Goal: Find specific page/section: Find specific page/section

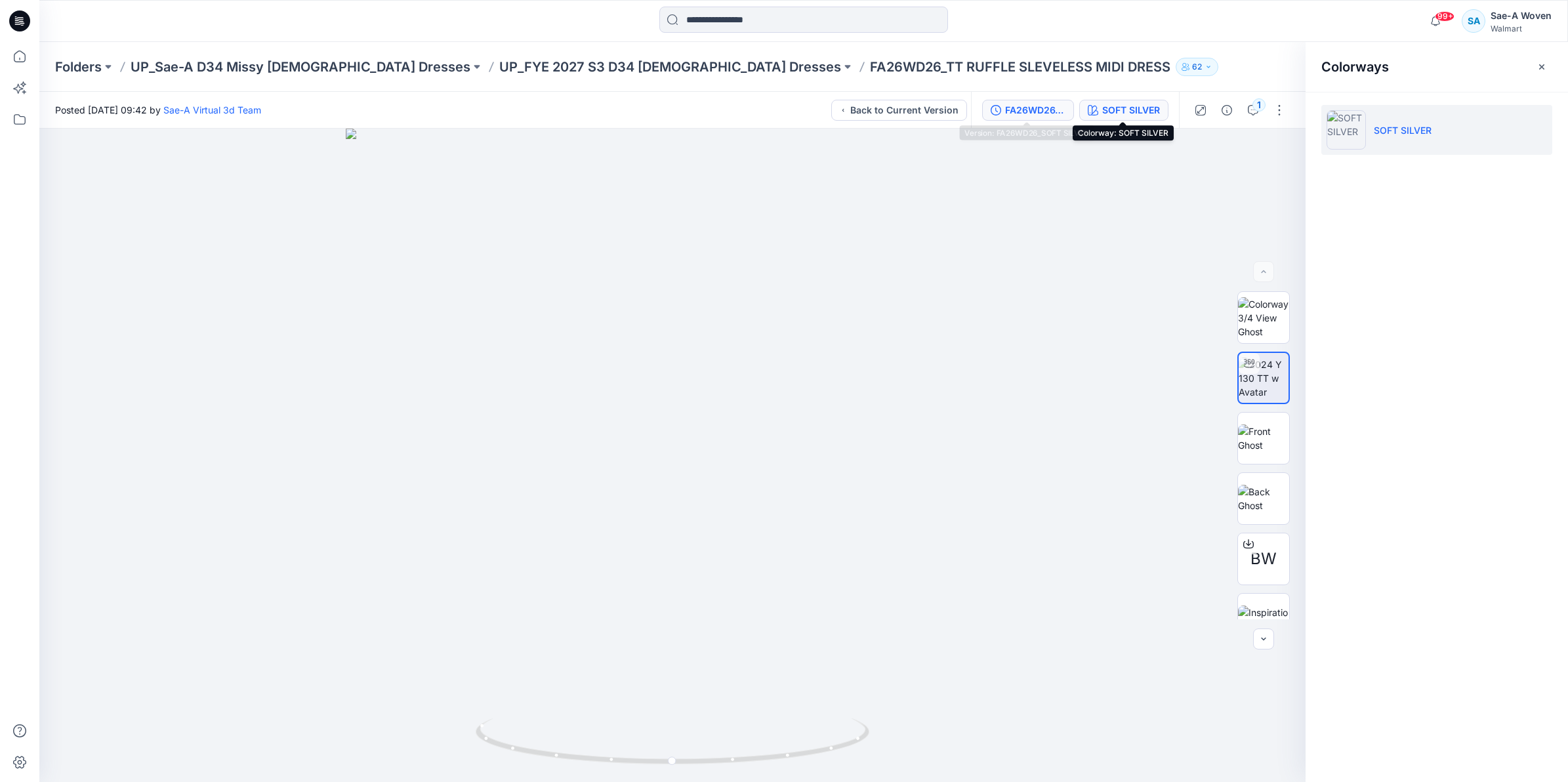
click at [1024, 113] on div "FA26WD26_SOFT SILVER" at bounding box center [1035, 110] width 61 height 14
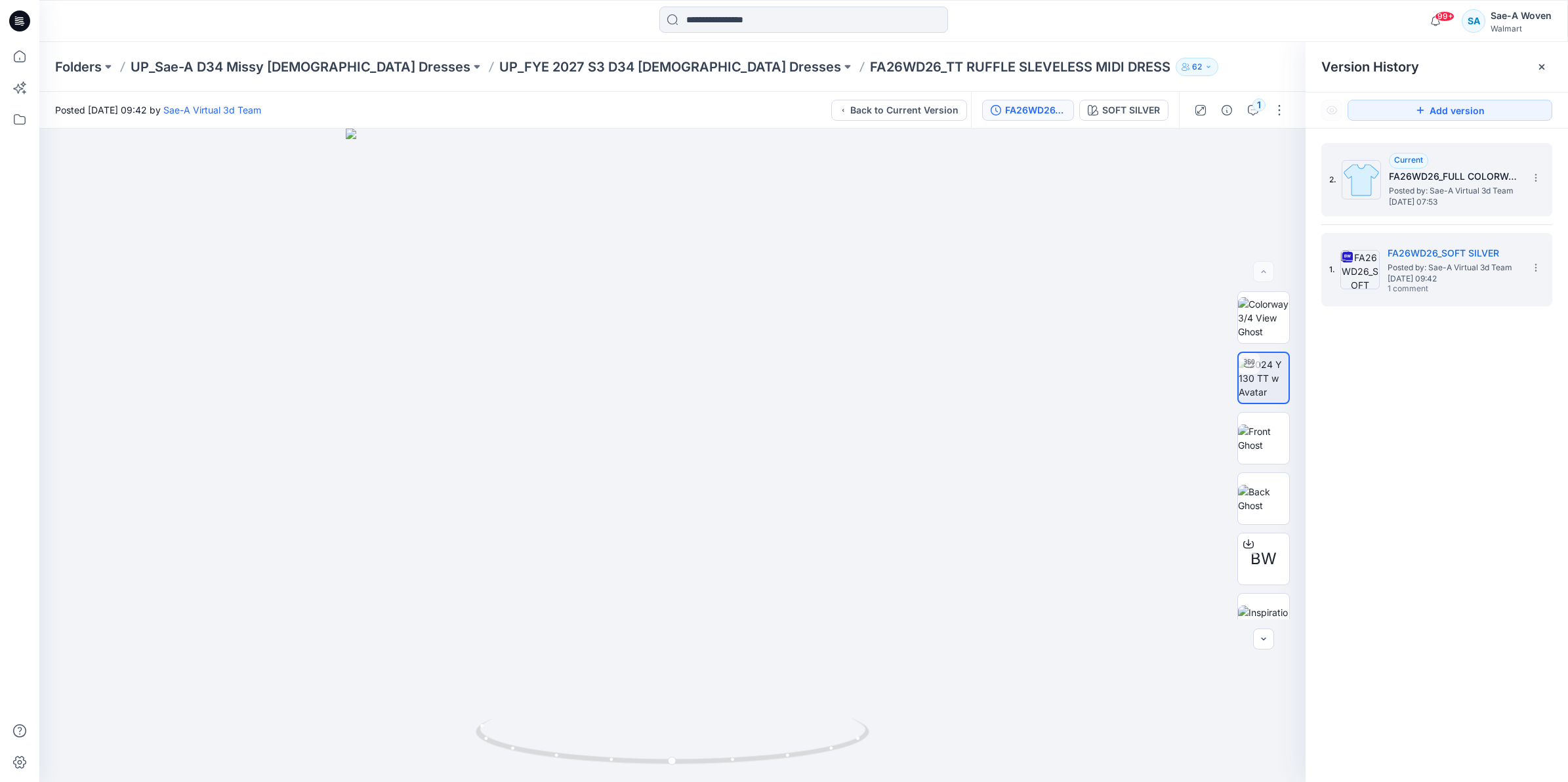
click at [1430, 197] on span "[DATE] 07:53" at bounding box center [1454, 201] width 131 height 9
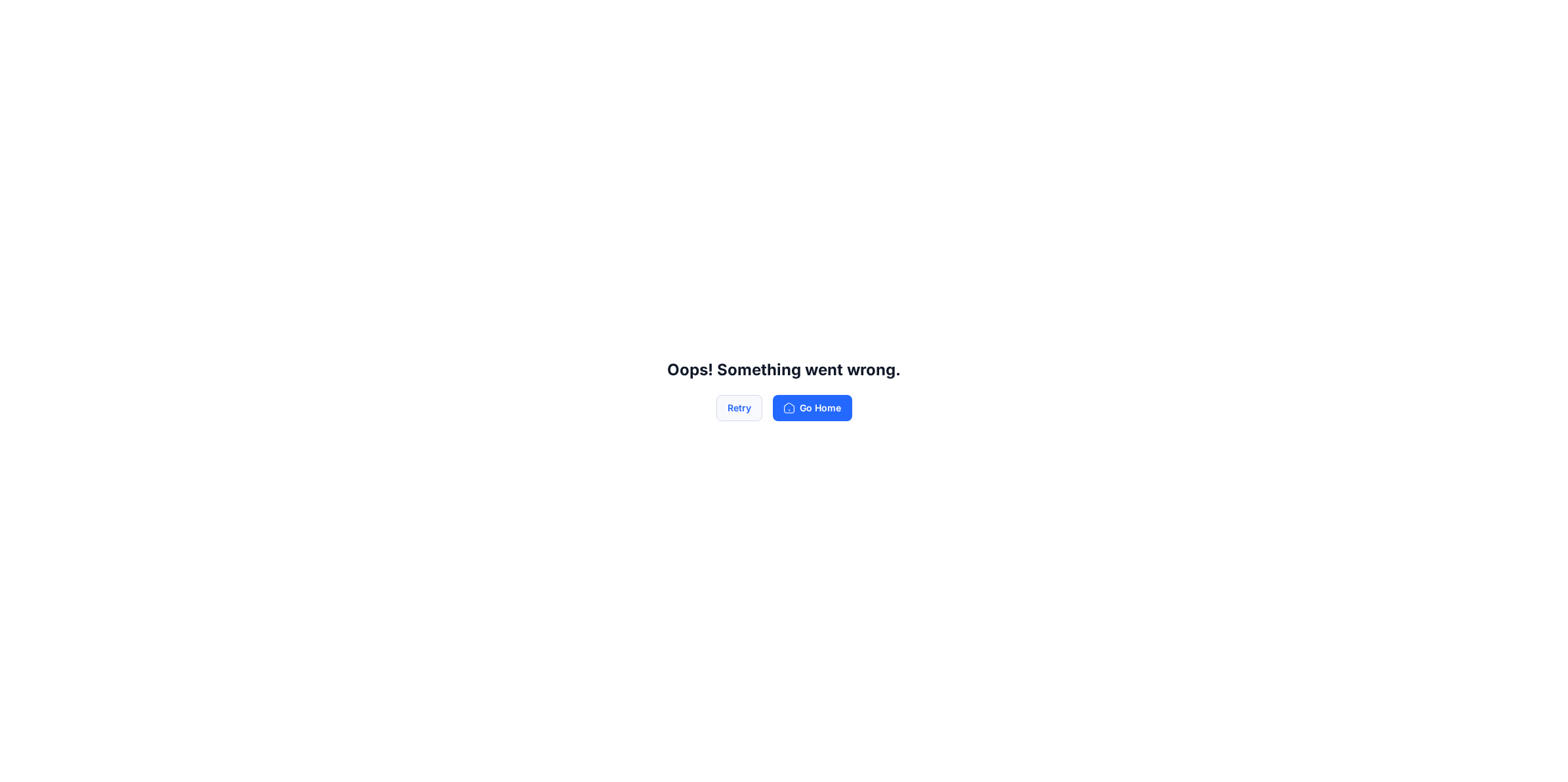
click at [736, 415] on button "Retry" at bounding box center [739, 408] width 46 height 26
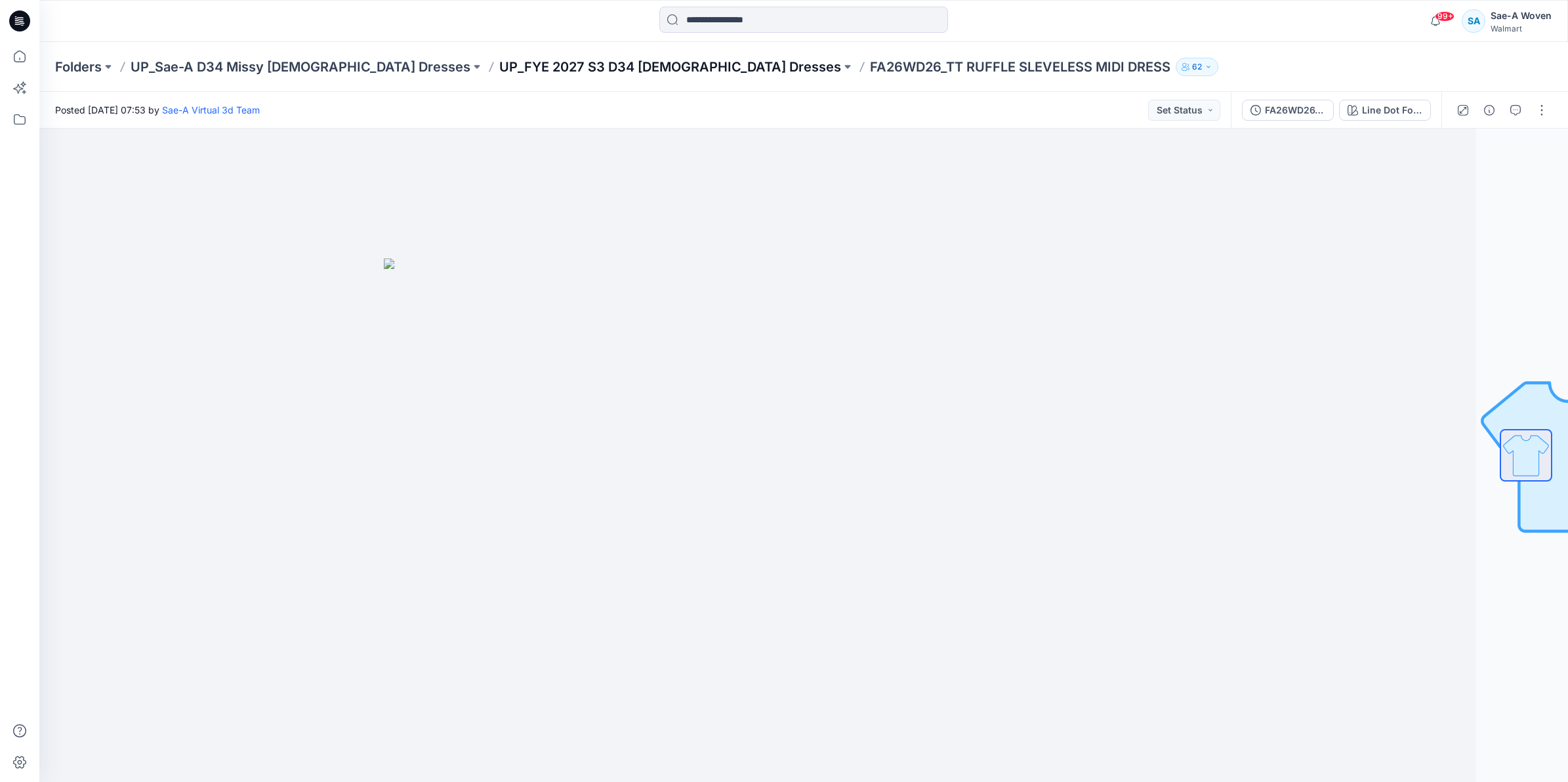
click at [556, 69] on p "UP_FYE 2027 S3 D34 [DEMOGRAPHIC_DATA] Dresses" at bounding box center [670, 67] width 341 height 18
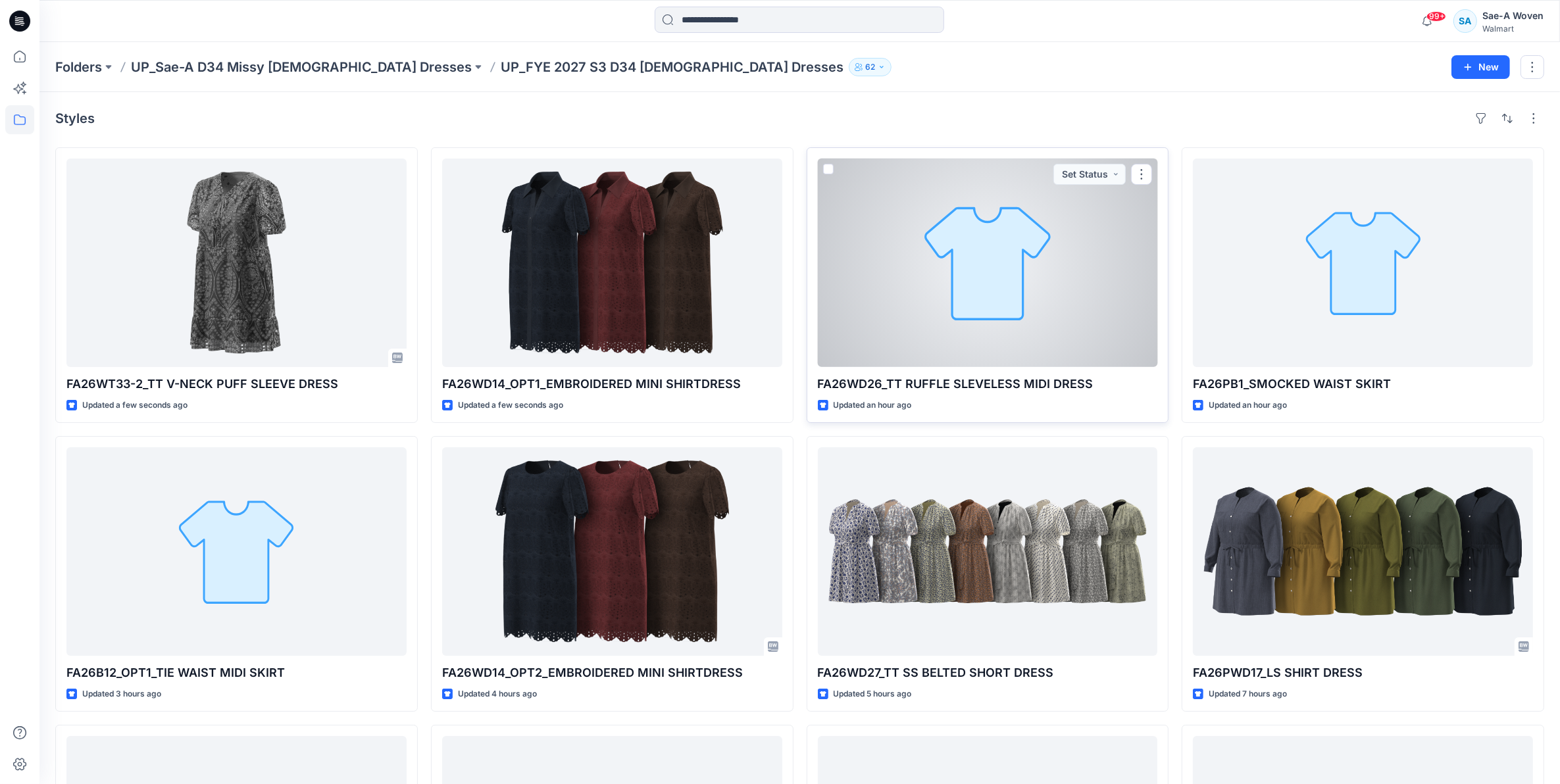
click at [938, 290] on div at bounding box center [987, 263] width 340 height 208
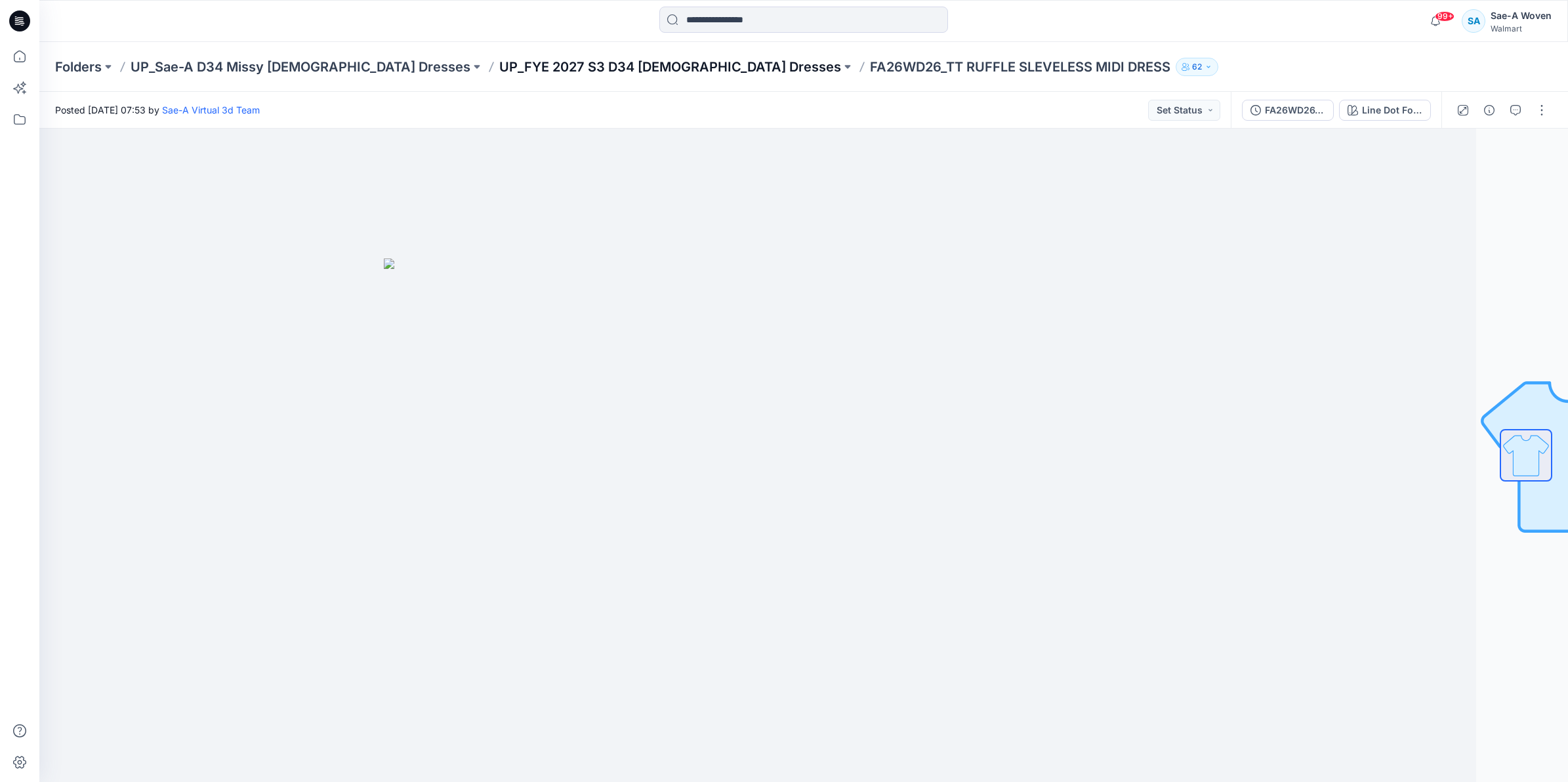
click at [535, 62] on p "UP_FYE 2027 S3 D34 [DEMOGRAPHIC_DATA] Dresses" at bounding box center [670, 67] width 341 height 18
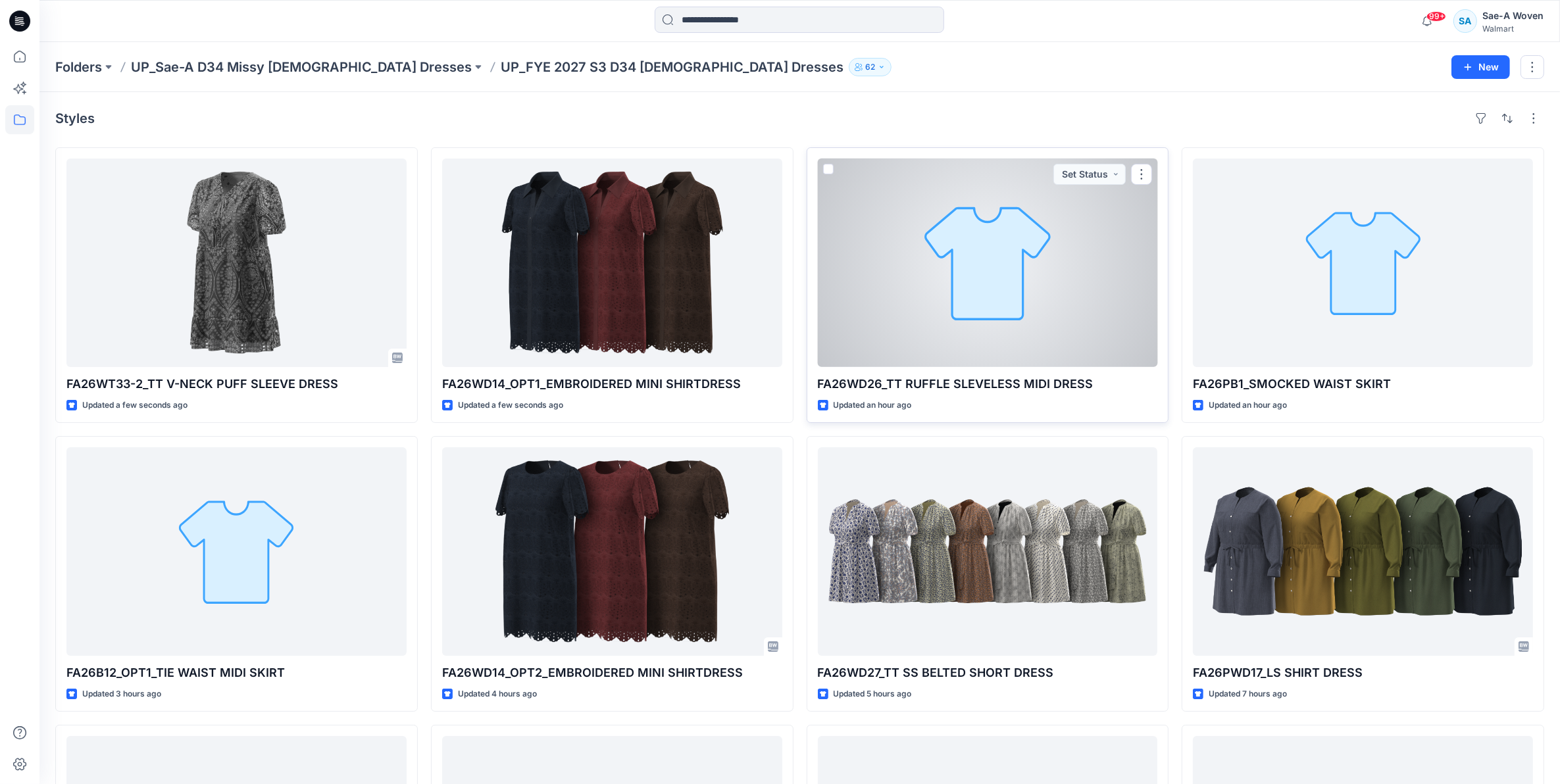
click at [928, 283] on div at bounding box center [987, 263] width 340 height 208
